Goal: Task Accomplishment & Management: Use online tool/utility

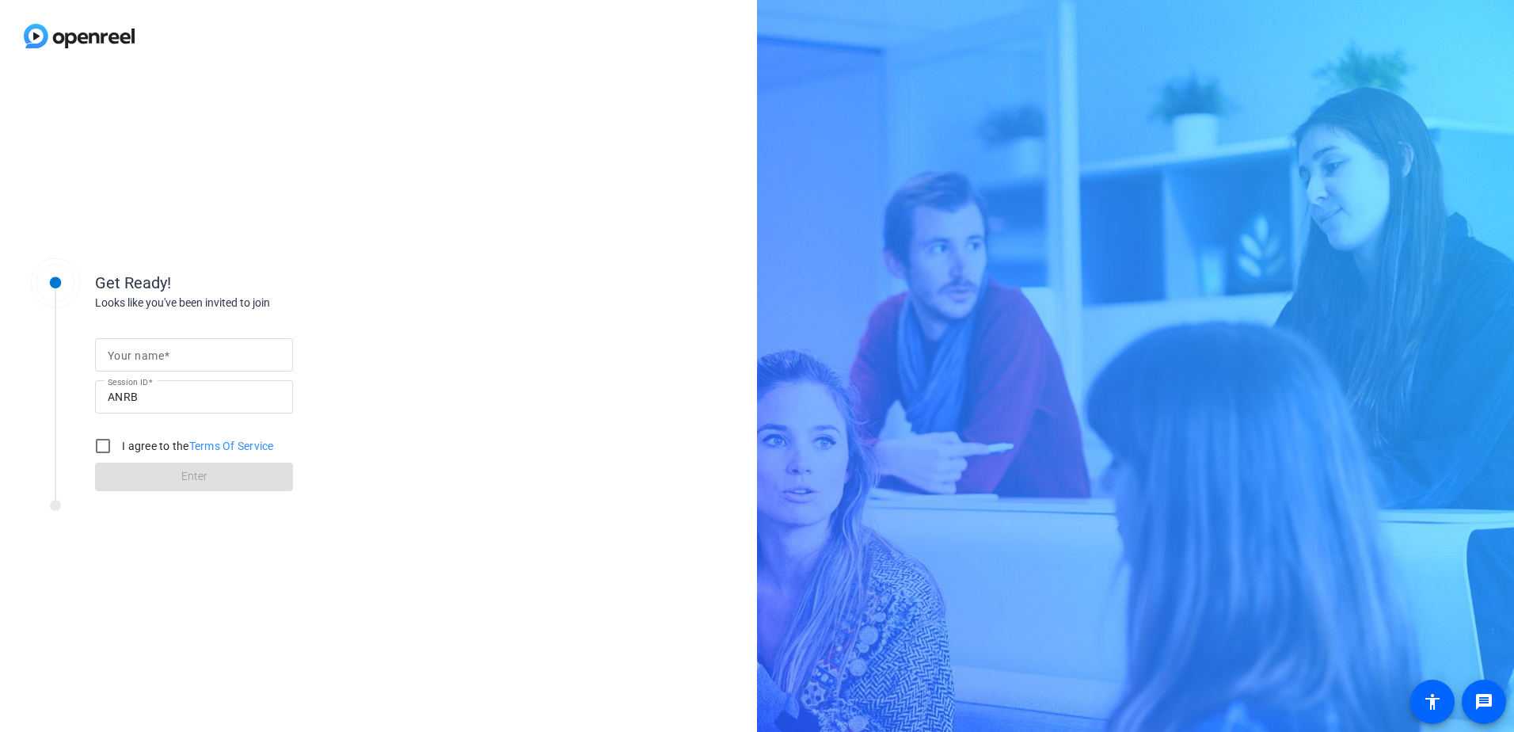
click at [192, 363] on input "Your name" at bounding box center [194, 354] width 173 height 19
type input "[PERSON_NAME]"
click at [108, 449] on input "I agree to the Terms Of Service" at bounding box center [103, 446] width 32 height 32
checkbox input "true"
click at [223, 471] on span at bounding box center [194, 477] width 198 height 38
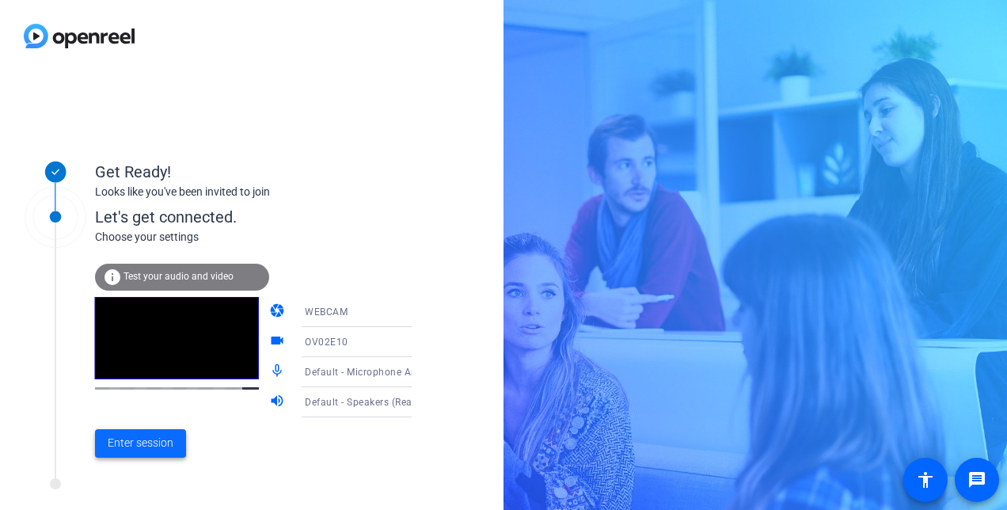
click at [154, 436] on span "Enter session" at bounding box center [141, 443] width 66 height 17
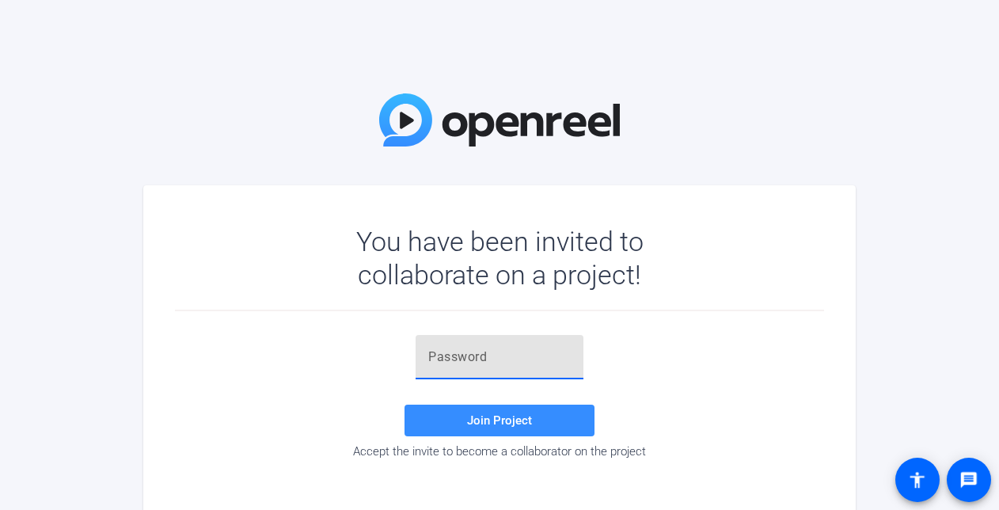
click at [501, 356] on input "text" at bounding box center [499, 357] width 143 height 19
click at [457, 360] on input "text" at bounding box center [499, 357] width 143 height 19
paste input "g(x!sL"
type input "g(x!sL"
click at [506, 418] on span "Join Project" at bounding box center [499, 420] width 65 height 14
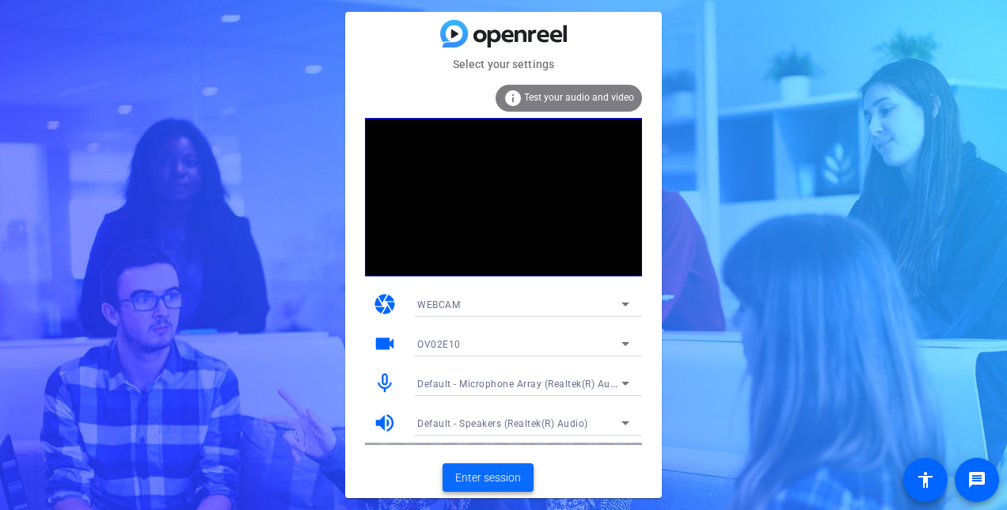
click at [472, 474] on span "Enter session" at bounding box center [488, 478] width 66 height 17
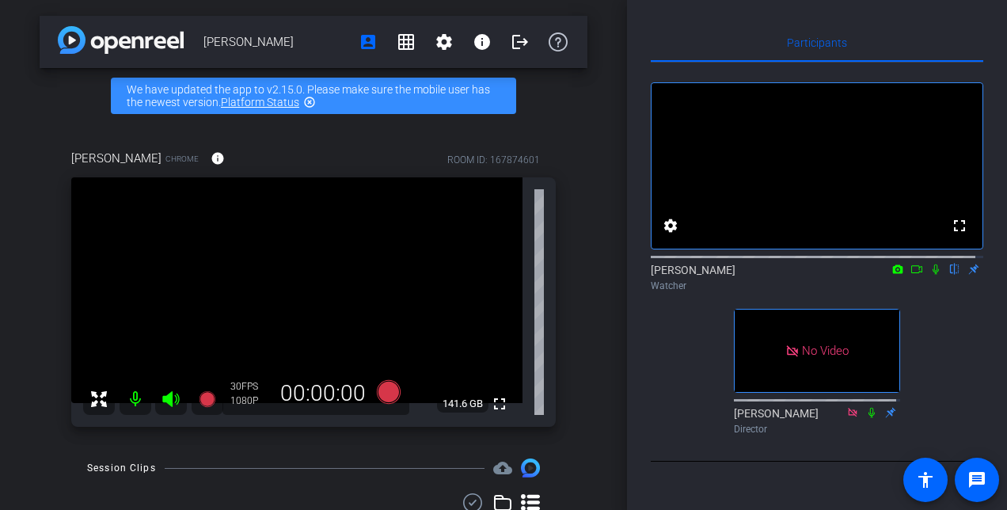
click at [933, 275] on icon at bounding box center [936, 269] width 6 height 10
click at [930, 275] on icon at bounding box center [936, 269] width 13 height 11
click at [893, 273] on icon at bounding box center [898, 268] width 10 height 9
click at [887, 283] on div at bounding box center [503, 255] width 1007 height 510
click at [912, 273] on icon at bounding box center [916, 269] width 11 height 8
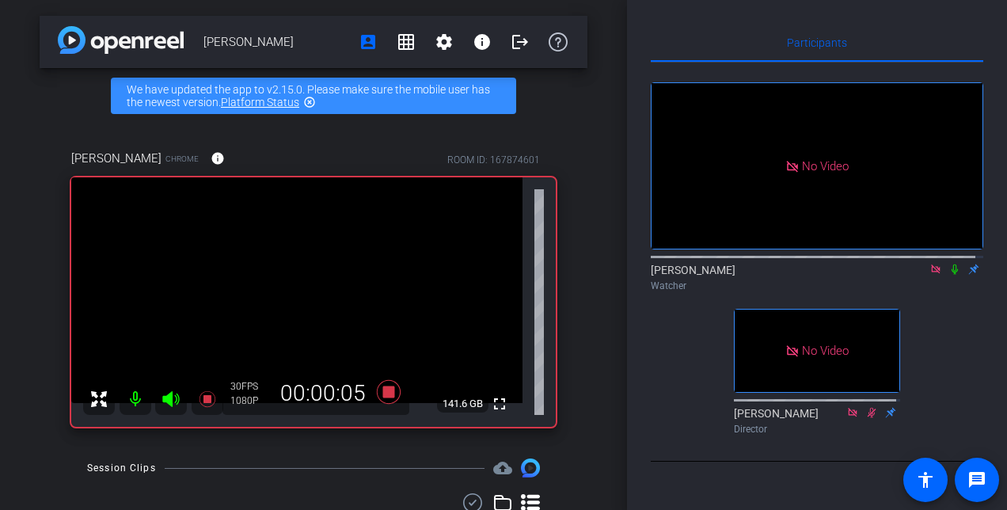
click at [952, 275] on icon at bounding box center [955, 269] width 13 height 11
click at [949, 275] on icon at bounding box center [955, 269] width 13 height 11
click at [952, 275] on icon at bounding box center [955, 269] width 6 height 10
click at [949, 275] on icon at bounding box center [955, 269] width 13 height 11
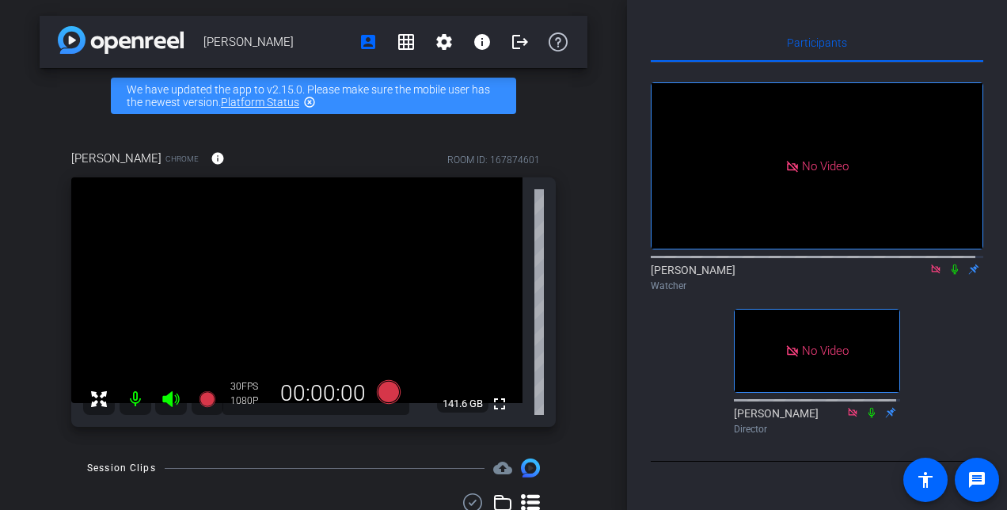
click at [930, 275] on icon at bounding box center [936, 269] width 13 height 11
